Goal: Register for event/course

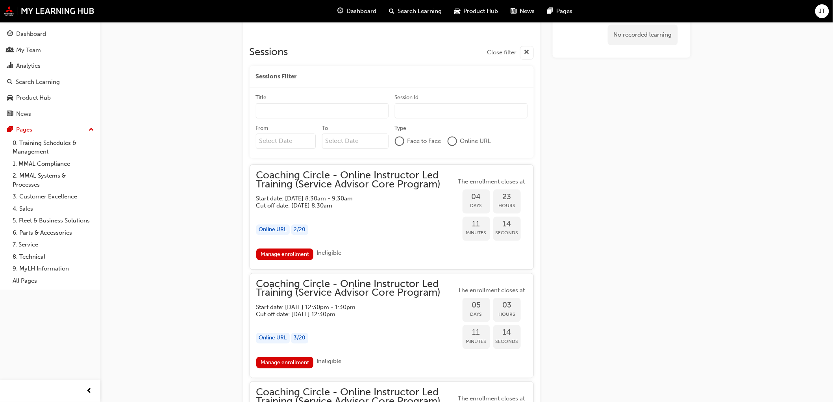
scroll to position [638, 0]
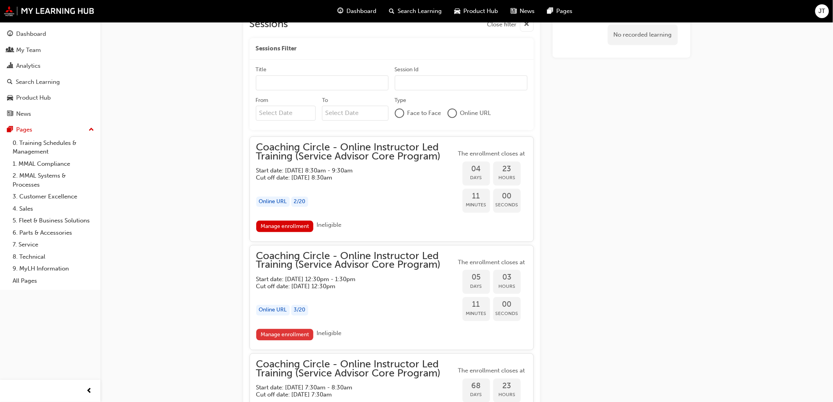
click at [273, 335] on link "Manage enrollment" at bounding box center [284, 334] width 57 height 11
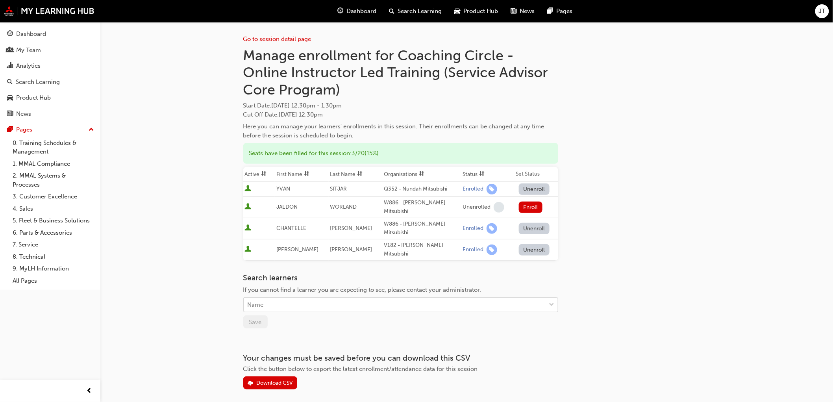
click at [357, 301] on div "Name" at bounding box center [395, 305] width 302 height 14
type input "[PERSON_NAME]"
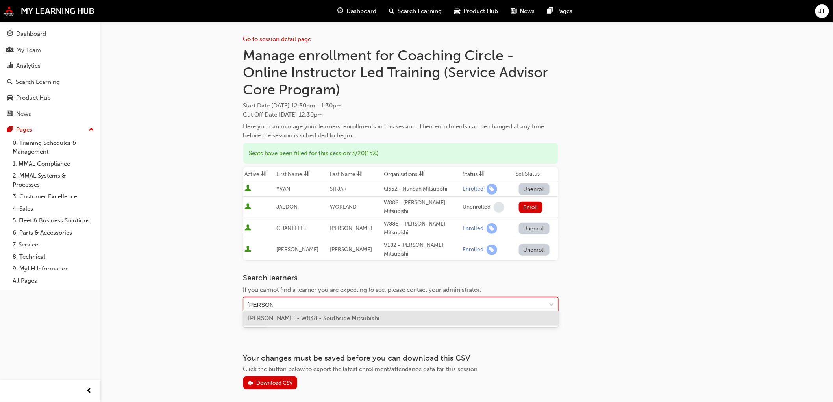
click at [349, 321] on span "[PERSON_NAME] - W838 - Southside Mitsubishi" at bounding box center [313, 318] width 131 height 7
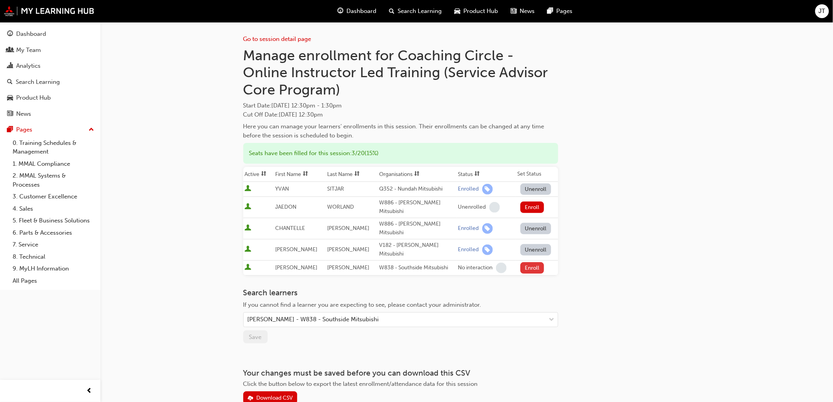
click at [525, 262] on button "Enroll" at bounding box center [532, 267] width 24 height 11
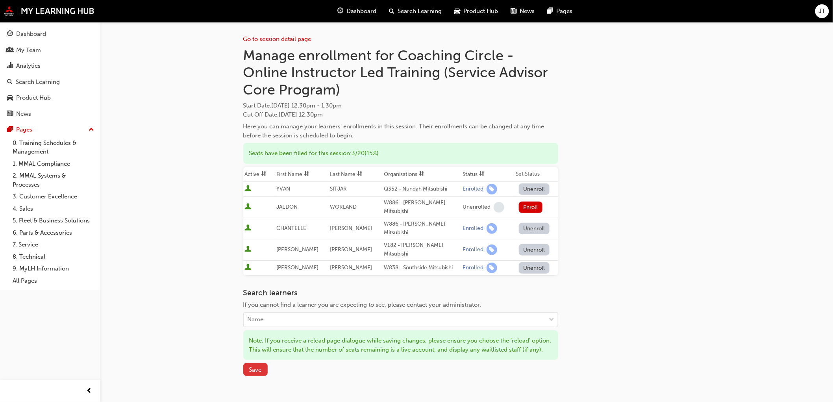
click at [250, 370] on span "Save" at bounding box center [255, 369] width 13 height 7
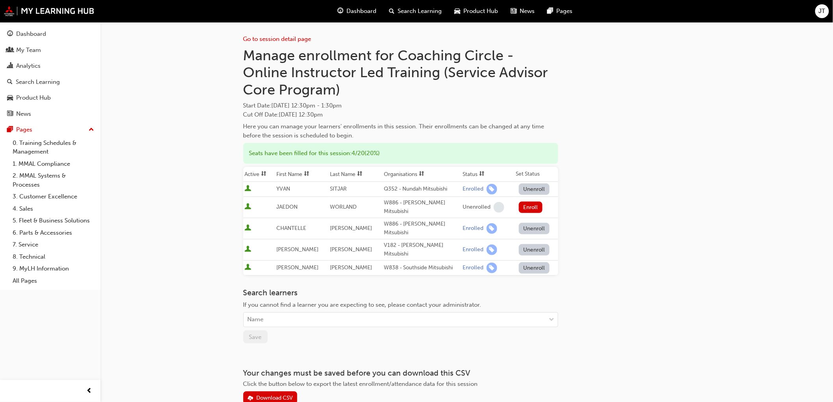
click at [747, 117] on div "Go to session detail page Manage enrollment for Coaching Circle - Online Instru…" at bounding box center [416, 224] width 833 height 449
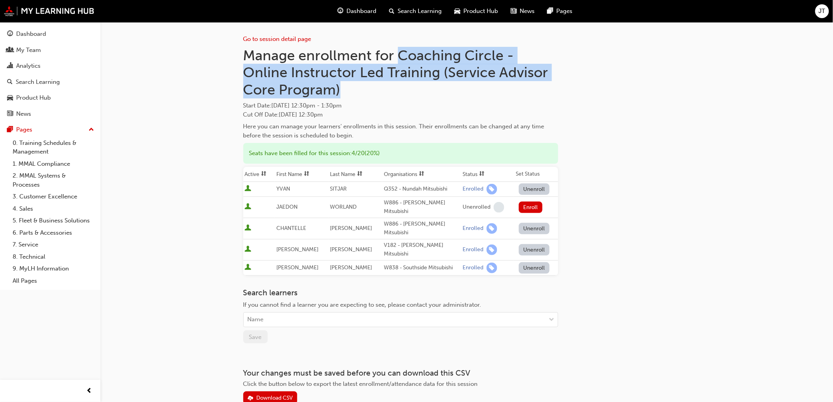
drag, startPoint x: 352, startPoint y: 90, endPoint x: 399, endPoint y: 60, distance: 55.4
click at [399, 60] on h1 "Manage enrollment for Coaching Circle - Online Instructor Led Training (Service…" at bounding box center [400, 73] width 315 height 52
copy h1 "Coaching Circle - Online Instructor Led Training (Service Advisor Core Program)"
